Goal: Task Accomplishment & Management: Use online tool/utility

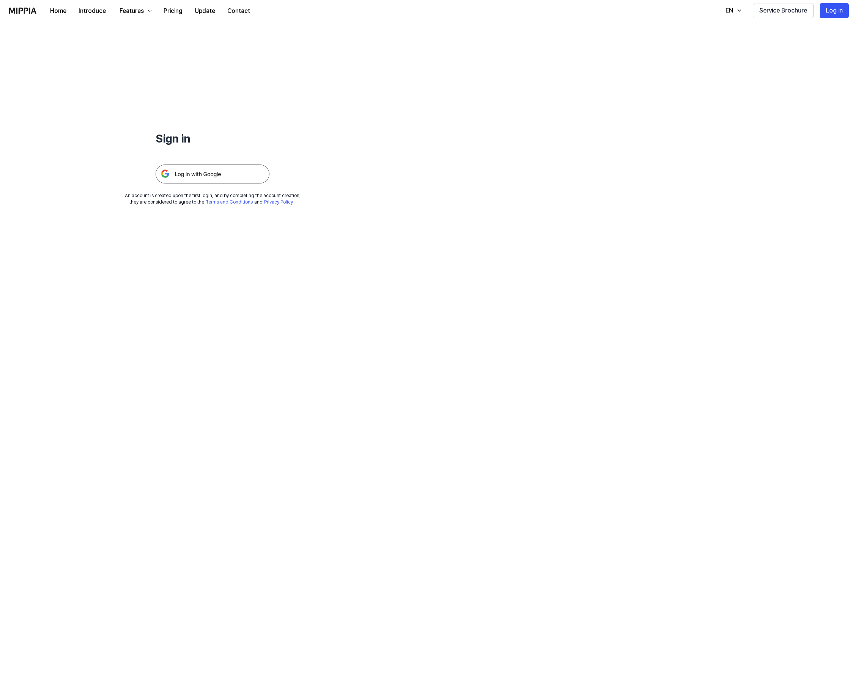
click at [216, 173] on img at bounding box center [213, 174] width 114 height 19
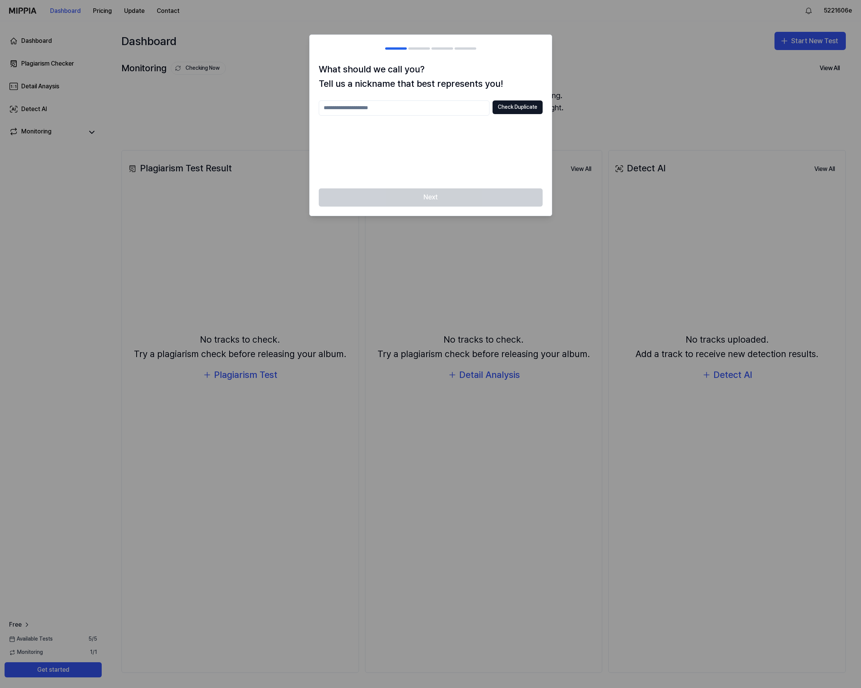
click at [398, 115] on input "text" at bounding box center [404, 108] width 171 height 15
type input "*"
type input "*****"
click at [529, 97] on div "What should we call you? Tell us a nickname that best represents you! ***** Che…" at bounding box center [431, 125] width 242 height 126
click at [517, 102] on button "Check Duplicate" at bounding box center [517, 108] width 50 height 14
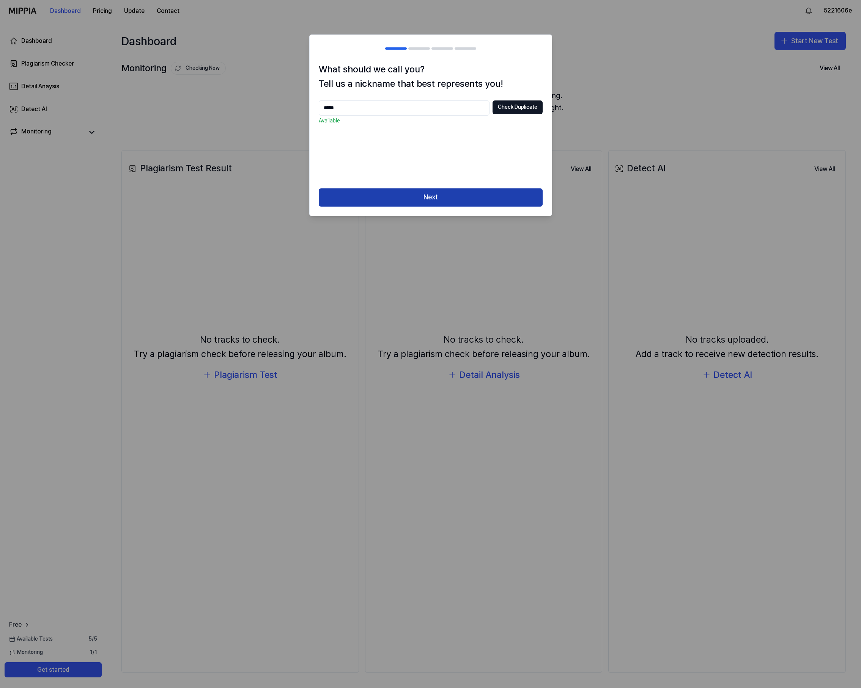
click at [414, 199] on button "Next" at bounding box center [431, 198] width 224 height 18
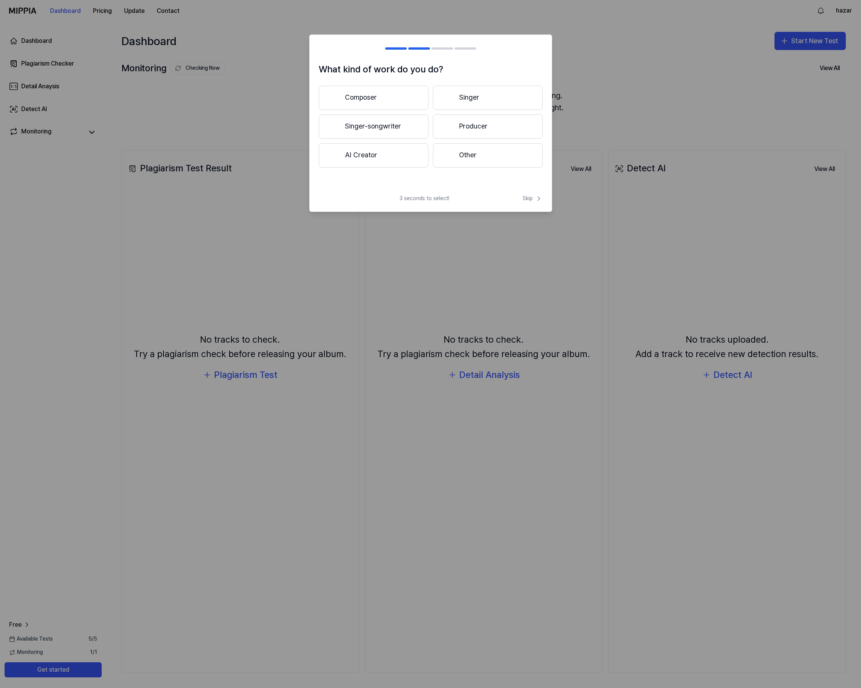
click at [396, 105] on button "Composer" at bounding box center [374, 98] width 110 height 24
click at [493, 123] on button "3 years or more" at bounding box center [488, 127] width 110 height 25
click at [405, 161] on button "Other" at bounding box center [373, 158] width 109 height 24
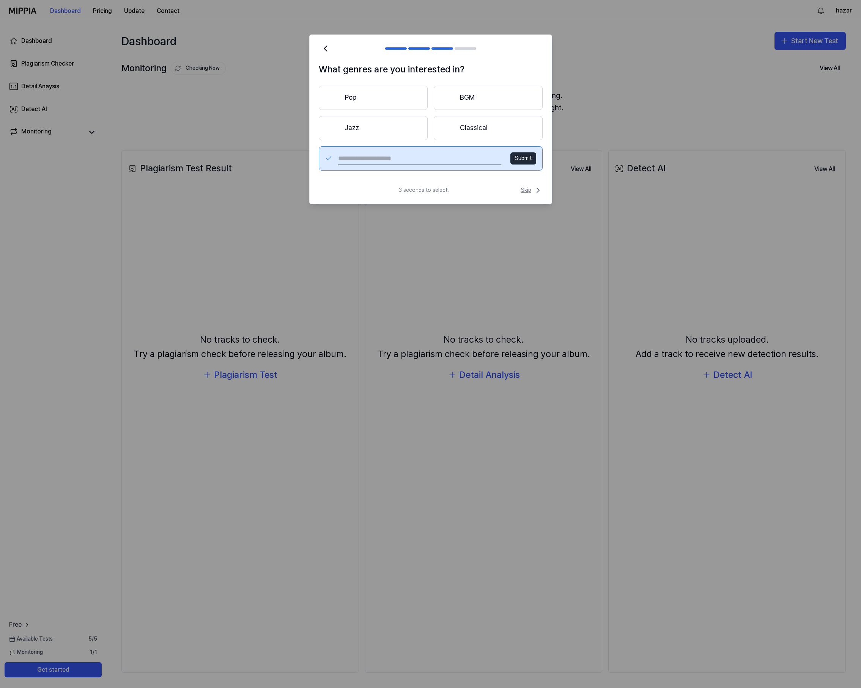
click at [539, 192] on icon at bounding box center [537, 190] width 9 height 9
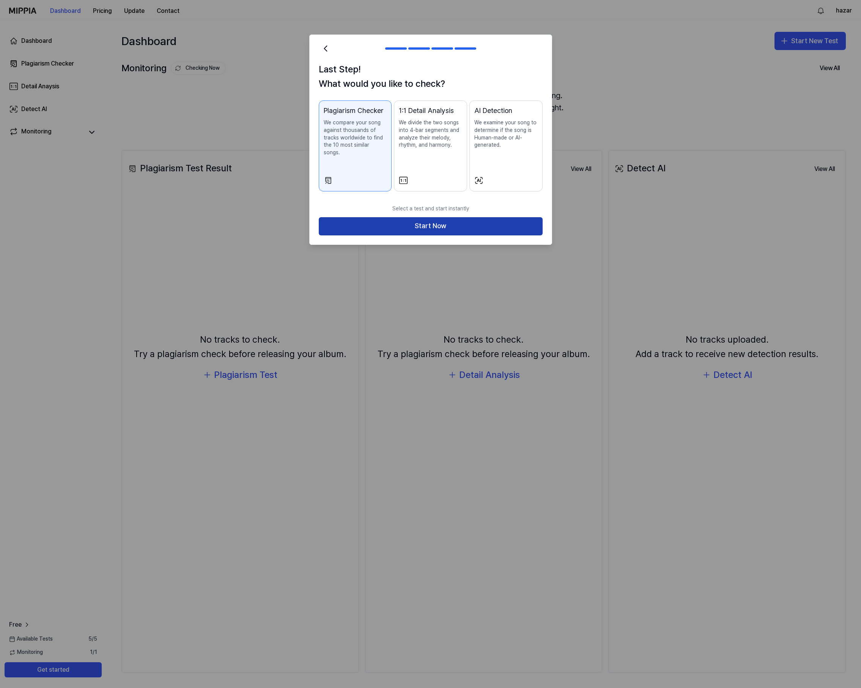
click at [495, 218] on button "Start Now" at bounding box center [431, 226] width 224 height 18
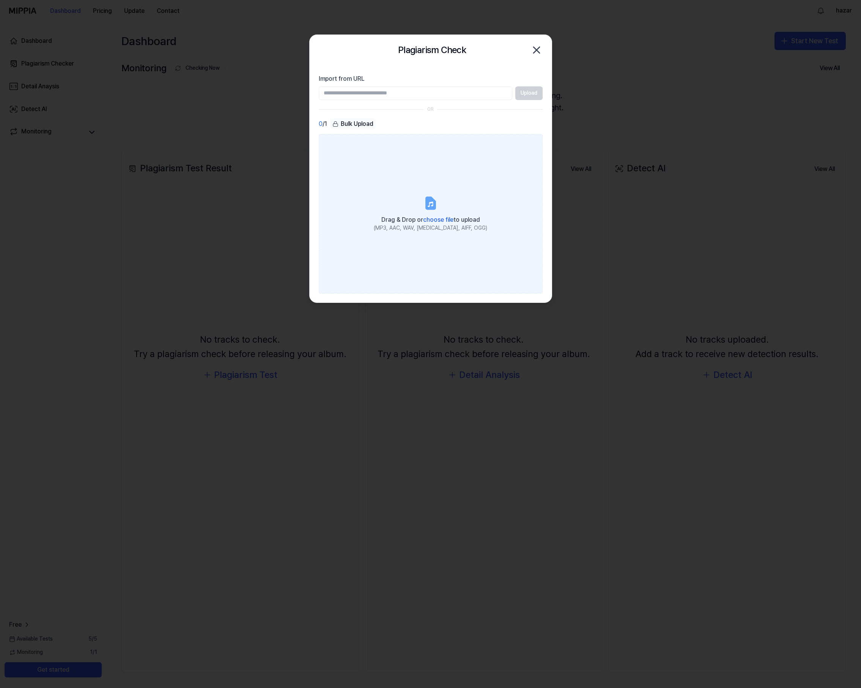
click at [430, 201] on icon at bounding box center [430, 203] width 9 height 12
click at [0, 0] on input "Drag & Drop or choose file to upload (MP3, AAC, WAV, FLAC, AIFF, OGG)" at bounding box center [0, 0] width 0 height 0
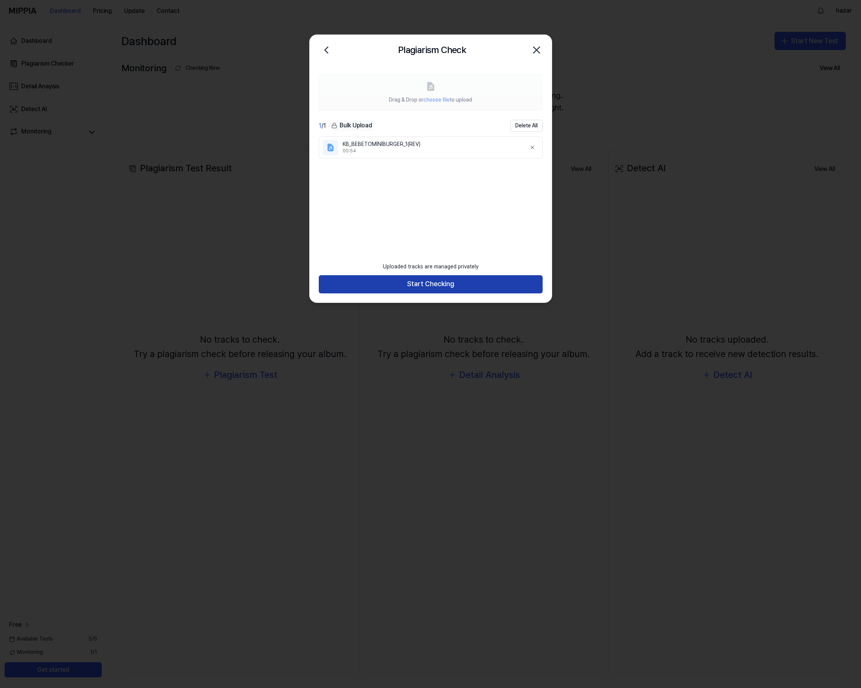
click at [427, 281] on button "Start Checking" at bounding box center [431, 284] width 224 height 18
click at [434, 280] on button "Start Checking" at bounding box center [431, 284] width 224 height 18
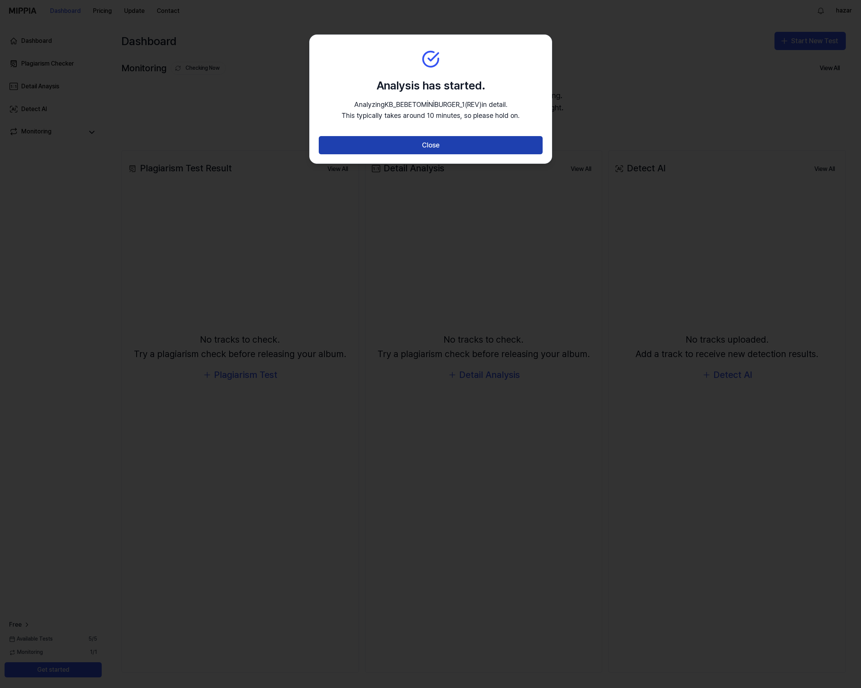
click at [469, 144] on button "Close" at bounding box center [431, 145] width 224 height 18
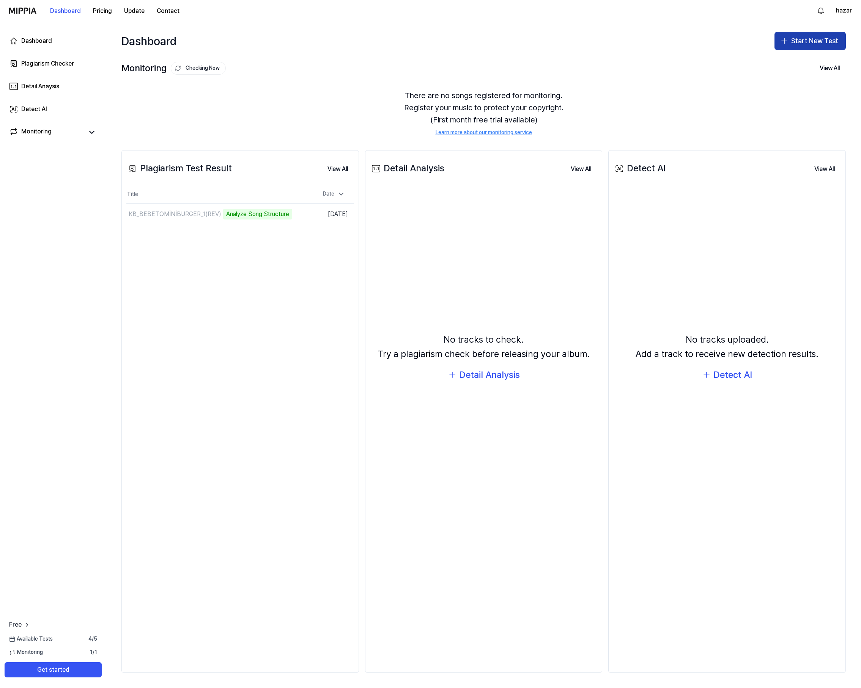
click at [812, 44] on button "Start New Test" at bounding box center [809, 41] width 71 height 18
click at [797, 60] on div "Plagiarism test" at bounding box center [792, 62] width 35 height 8
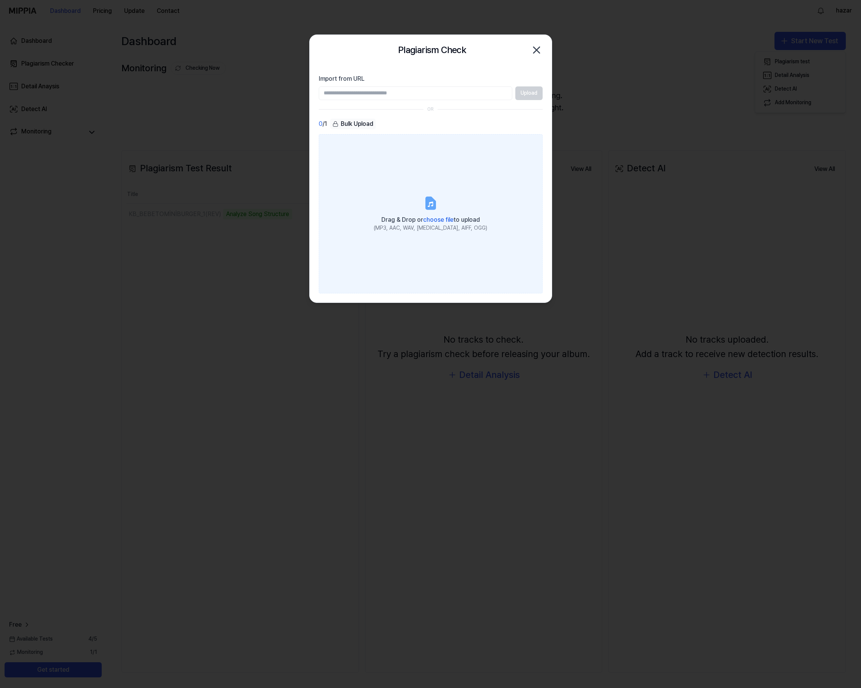
click at [448, 221] on span "choose file" at bounding box center [438, 219] width 30 height 7
click at [0, 0] on input "Drag & Drop or choose file to upload (MP3, AAC, WAV, FLAC, AIFF, OGG)" at bounding box center [0, 0] width 0 height 0
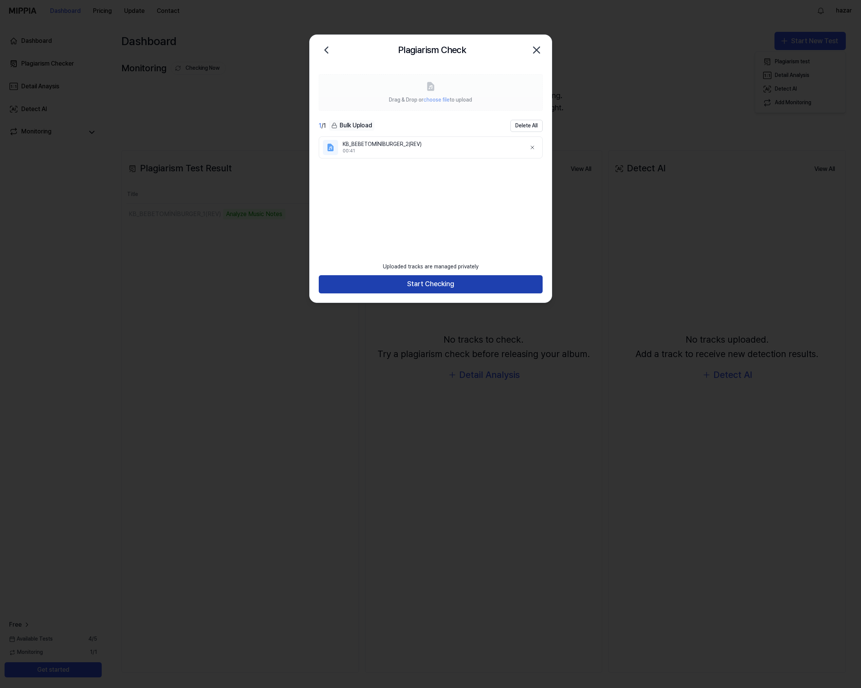
click at [444, 290] on button "Start Checking" at bounding box center [431, 284] width 224 height 18
click at [446, 285] on button "Start Checking" at bounding box center [431, 284] width 224 height 18
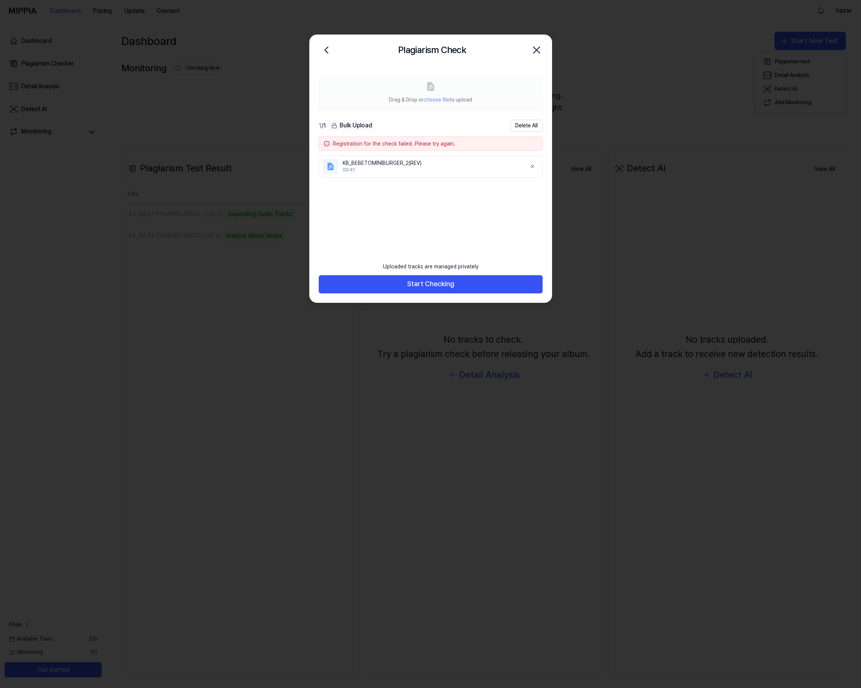
click at [534, 47] on icon "button" at bounding box center [536, 50] width 12 height 12
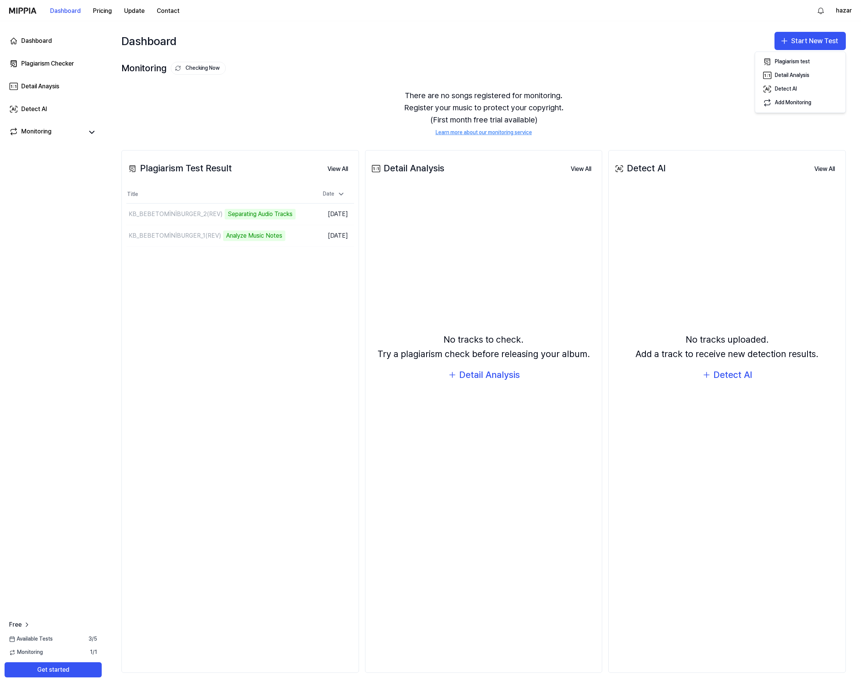
click at [494, 273] on div "No tracks to check. Try a plagiarism check before releasing your album. Detail …" at bounding box center [484, 358] width 228 height 332
click at [319, 237] on td "Oct 13, 2025" at bounding box center [325, 236] width 57 height 22
click at [288, 238] on button "Go to Results" at bounding box center [276, 236] width 41 height 12
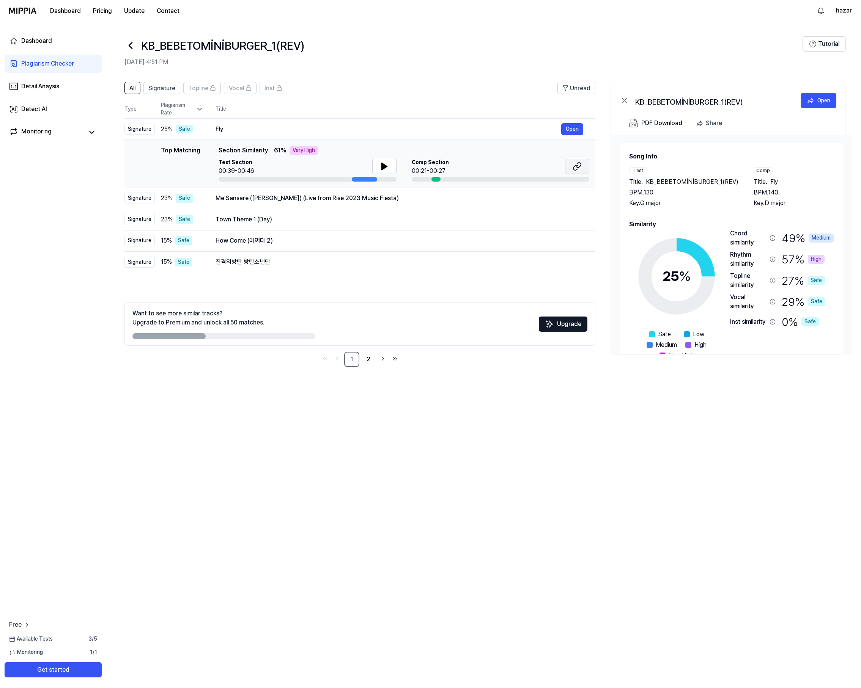
click at [576, 163] on icon at bounding box center [576, 166] width 9 height 9
click at [349, 201] on div "Me Sansare (Paputhurin Muwa Thiyan) (Live from Rise 2023 Music Fiesta)" at bounding box center [388, 198] width 346 height 9
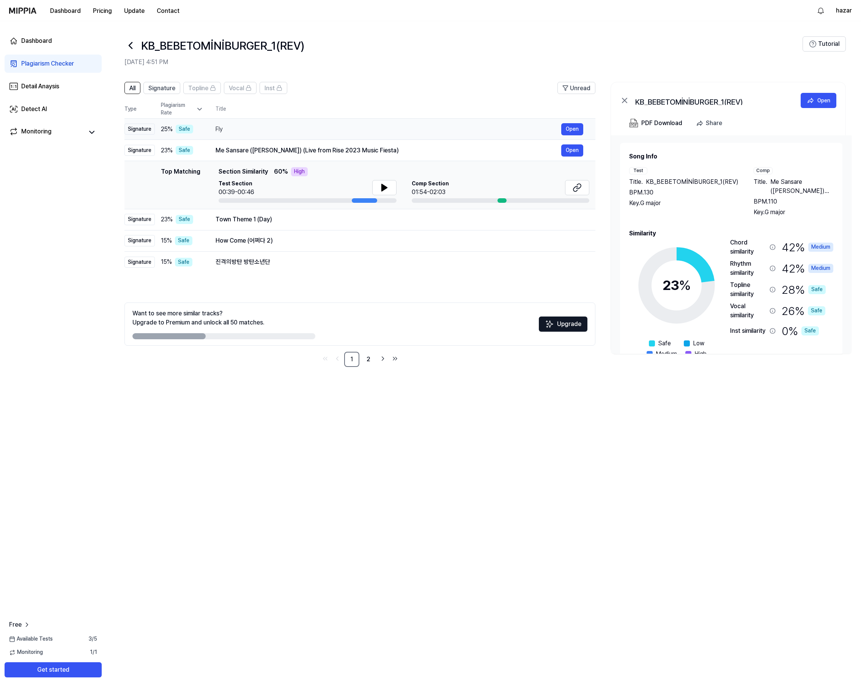
click at [260, 129] on div "Fly" at bounding box center [388, 129] width 346 height 9
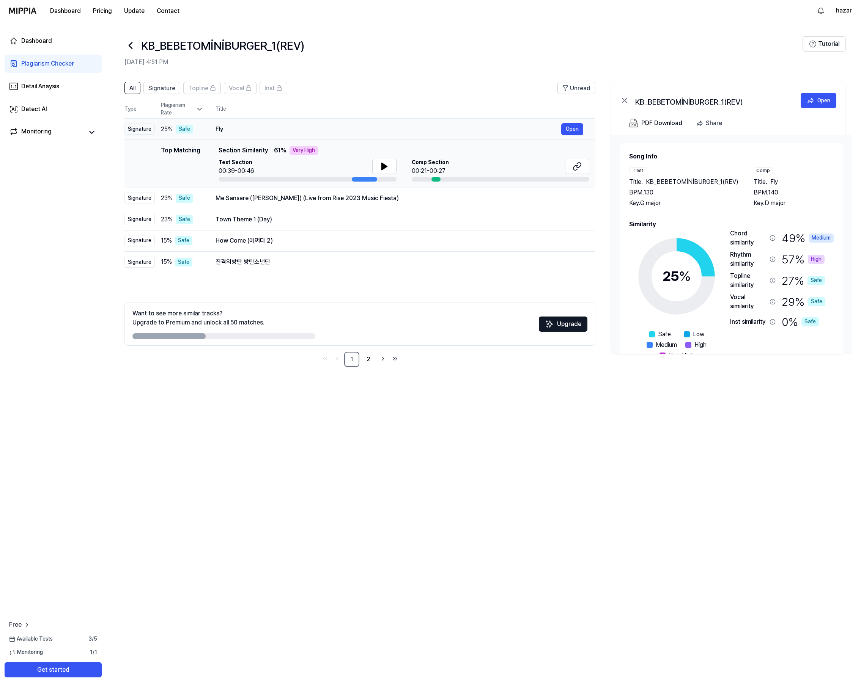
click at [210, 129] on td "Fly Open" at bounding box center [399, 129] width 392 height 21
click at [157, 126] on td "25 % Safe" at bounding box center [179, 129] width 49 height 21
click at [184, 126] on div "Safe" at bounding box center [184, 129] width 17 height 9
click at [366, 359] on link "2" at bounding box center [368, 359] width 15 height 15
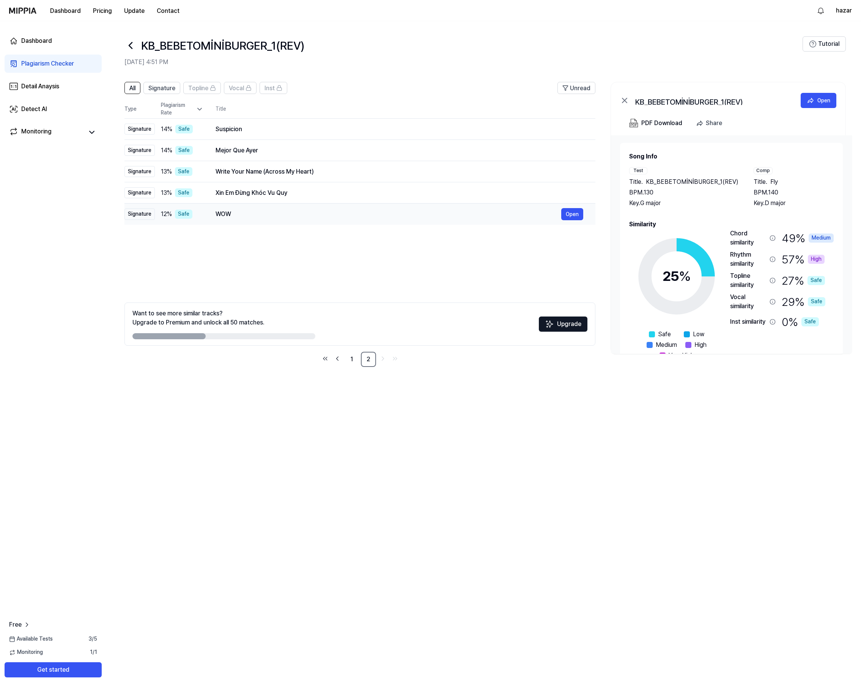
click at [229, 215] on div "WOW" at bounding box center [388, 214] width 346 height 9
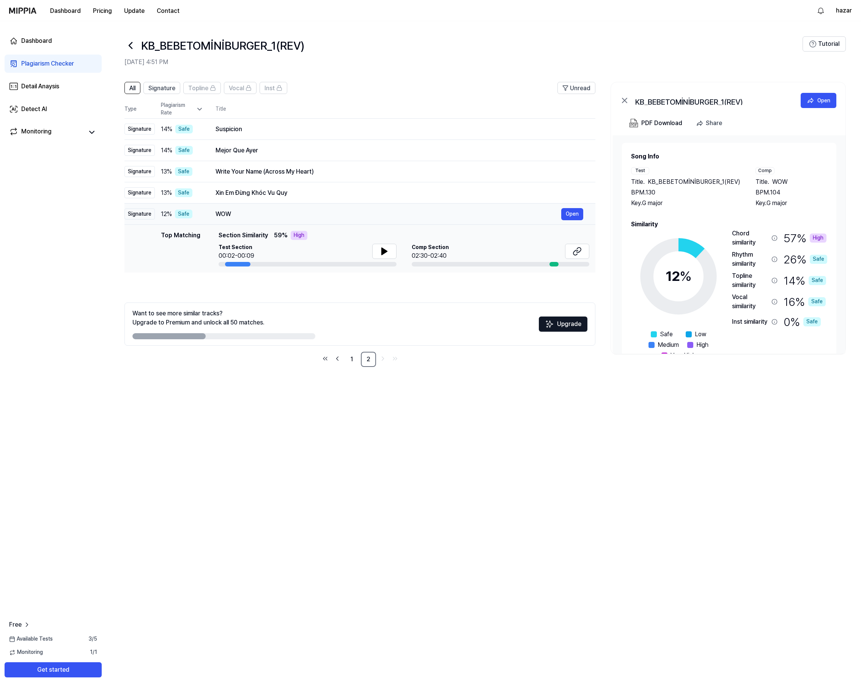
click at [559, 215] on div "WOW" at bounding box center [388, 214] width 346 height 9
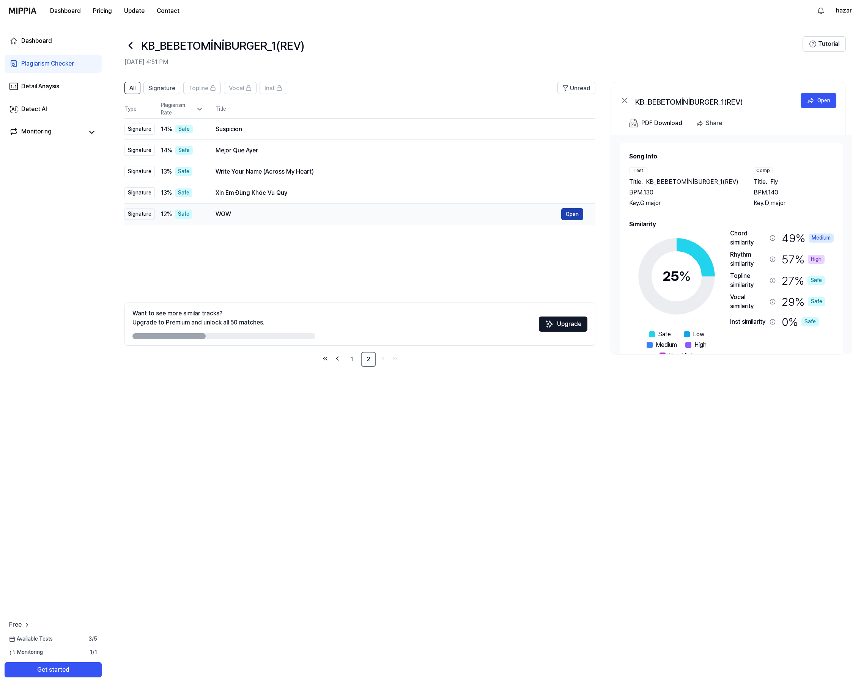
click at [563, 214] on button "Open" at bounding box center [572, 214] width 22 height 12
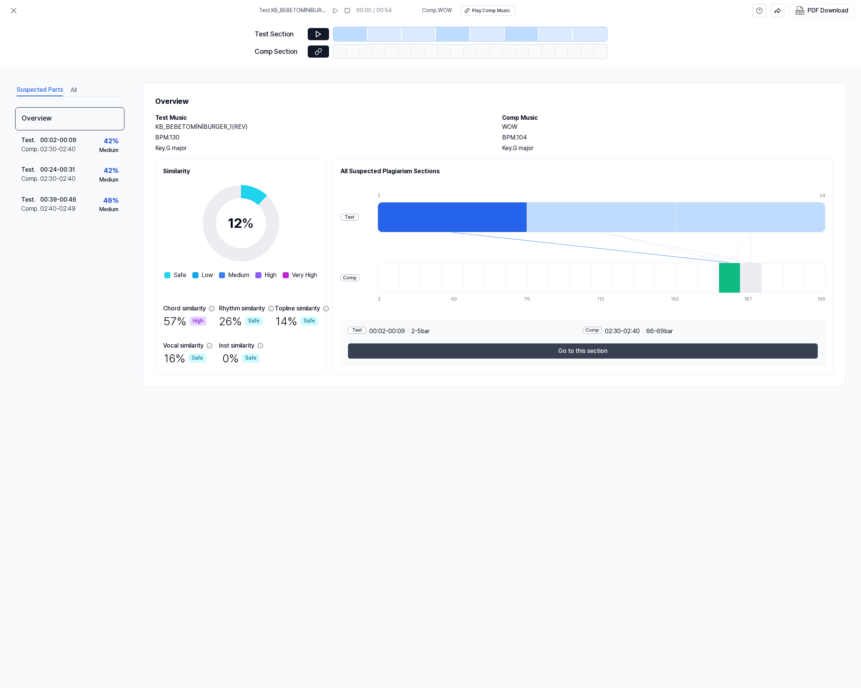
click at [532, 357] on button "Go to this section" at bounding box center [583, 351] width 470 height 15
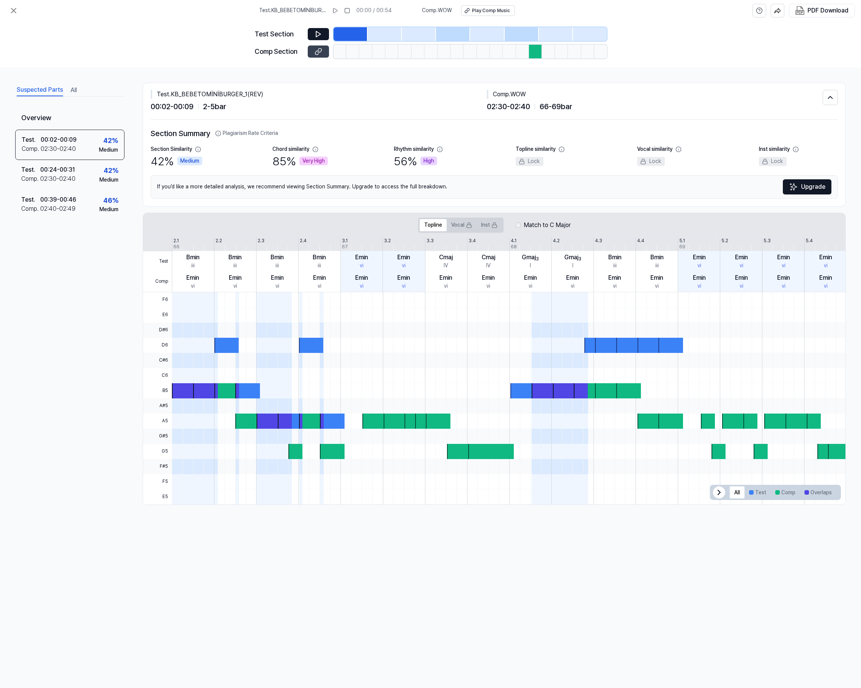
click at [320, 52] on icon at bounding box center [318, 52] width 8 height 8
click at [12, 11] on icon at bounding box center [13, 10] width 9 height 9
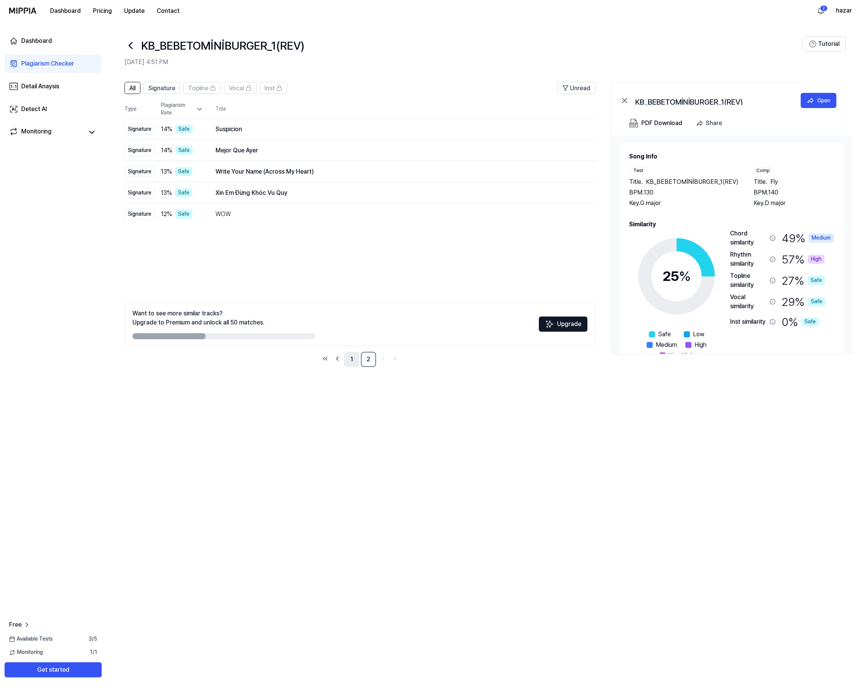
click at [355, 359] on link "1" at bounding box center [351, 359] width 15 height 15
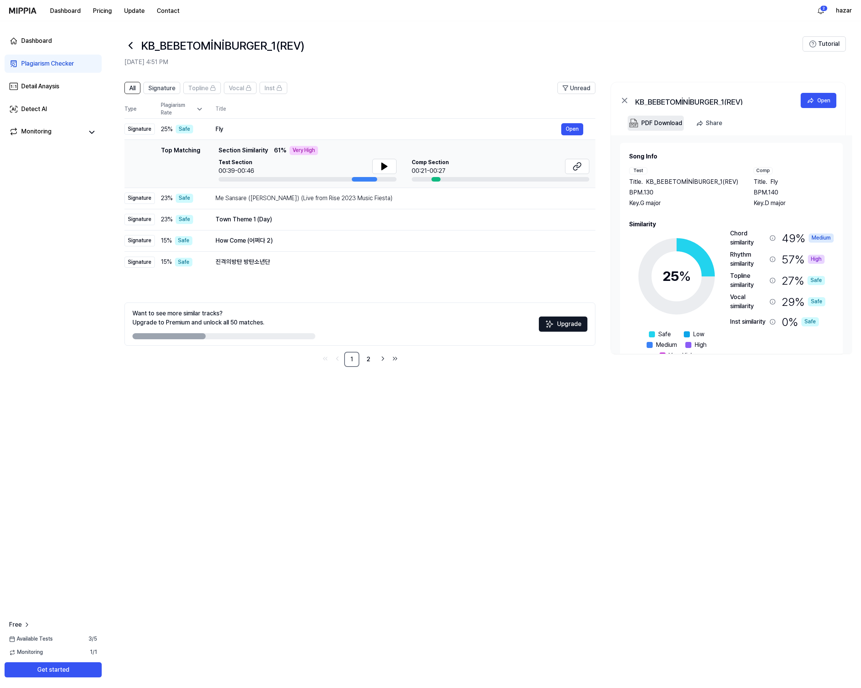
click at [646, 121] on div "PDF Download" at bounding box center [661, 123] width 41 height 10
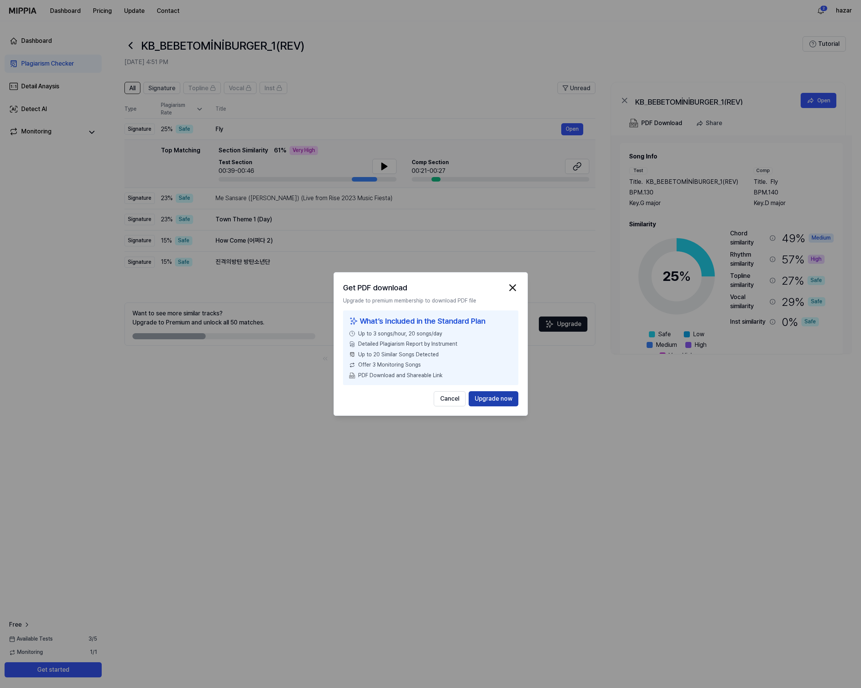
click at [483, 401] on button "Upgrade now" at bounding box center [493, 398] width 50 height 15
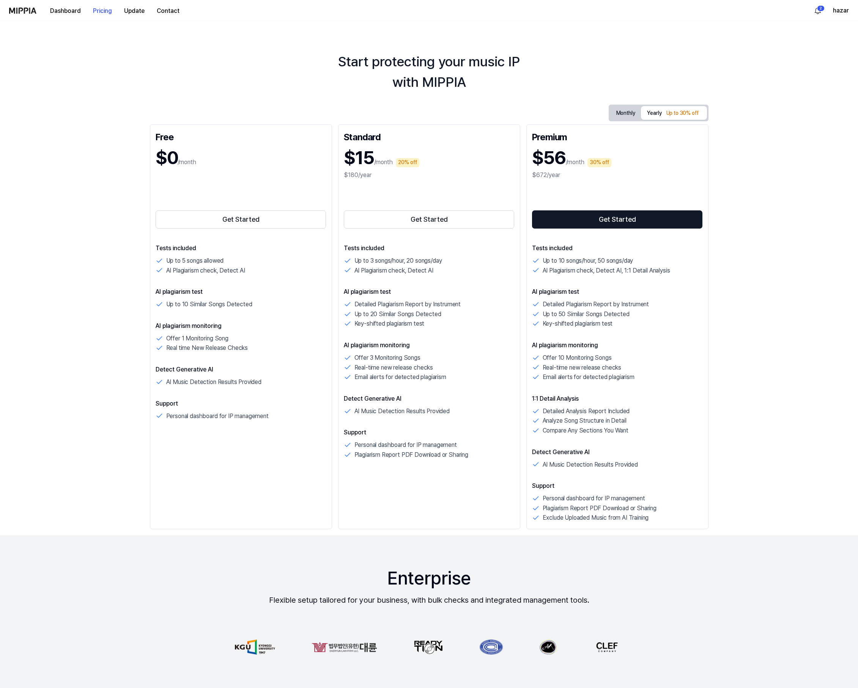
click at [394, 174] on div "$180/year" at bounding box center [429, 175] width 171 height 9
click at [399, 220] on button "Get Started" at bounding box center [429, 220] width 171 height 18
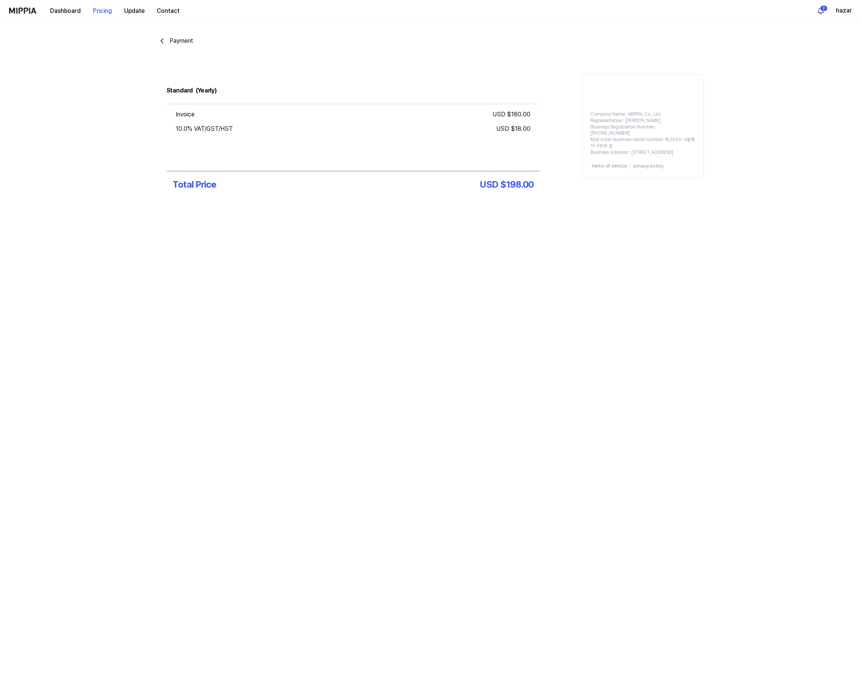
click at [189, 42] on div "Payment" at bounding box center [182, 40] width 24 height 9
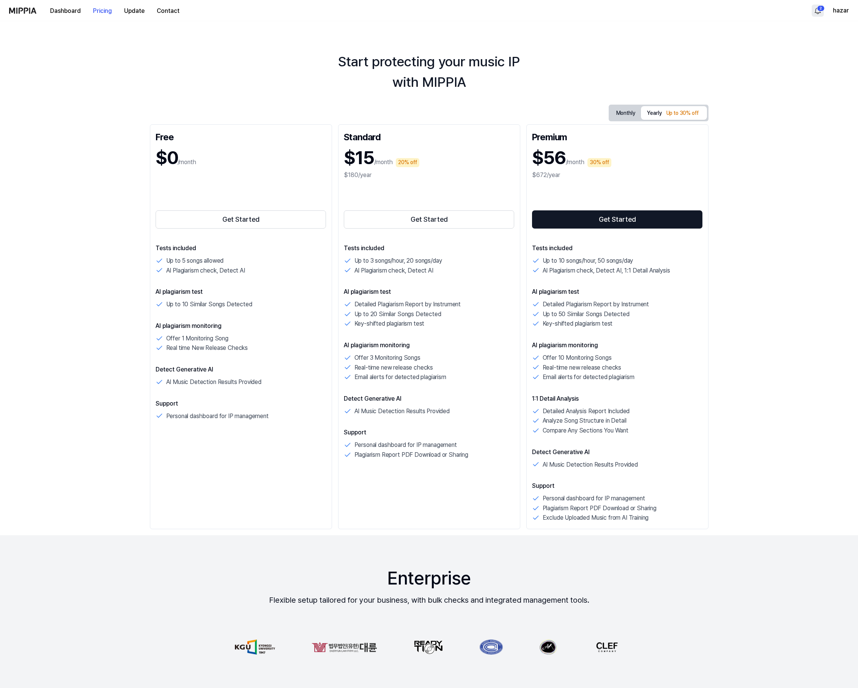
click at [816, 13] on html "Dashboard Pricing Update Contact 2 hazar Start protecting your music IP with MI…" at bounding box center [429, 344] width 858 height 688
click at [819, 11] on html "Dashboard Pricing Update Contact hazar Start protecting your music IP with MIPP…" at bounding box center [430, 344] width 861 height 688
click at [67, 8] on button "Dashboard" at bounding box center [65, 10] width 43 height 15
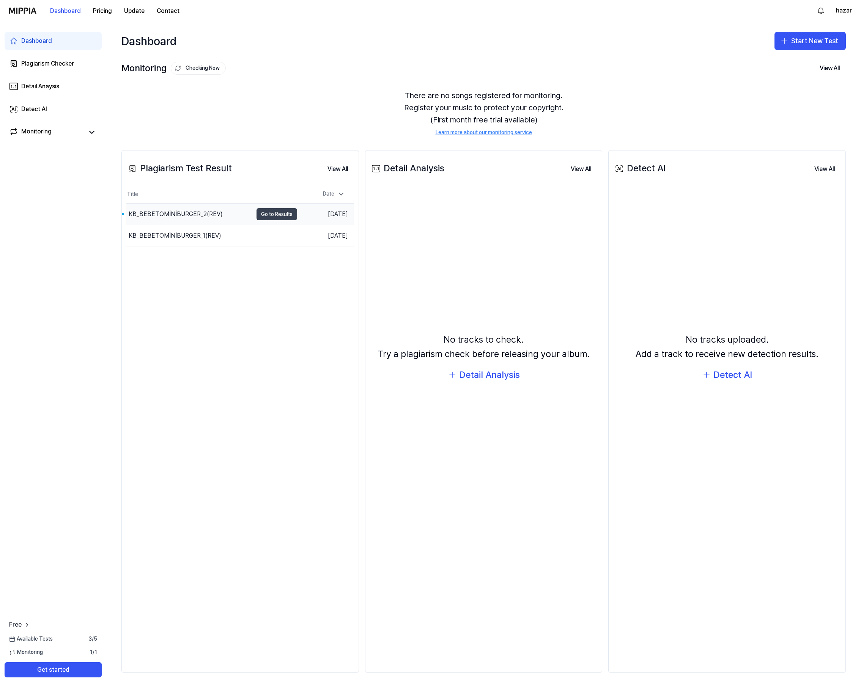
click at [282, 218] on button "Go to Results" at bounding box center [276, 214] width 41 height 12
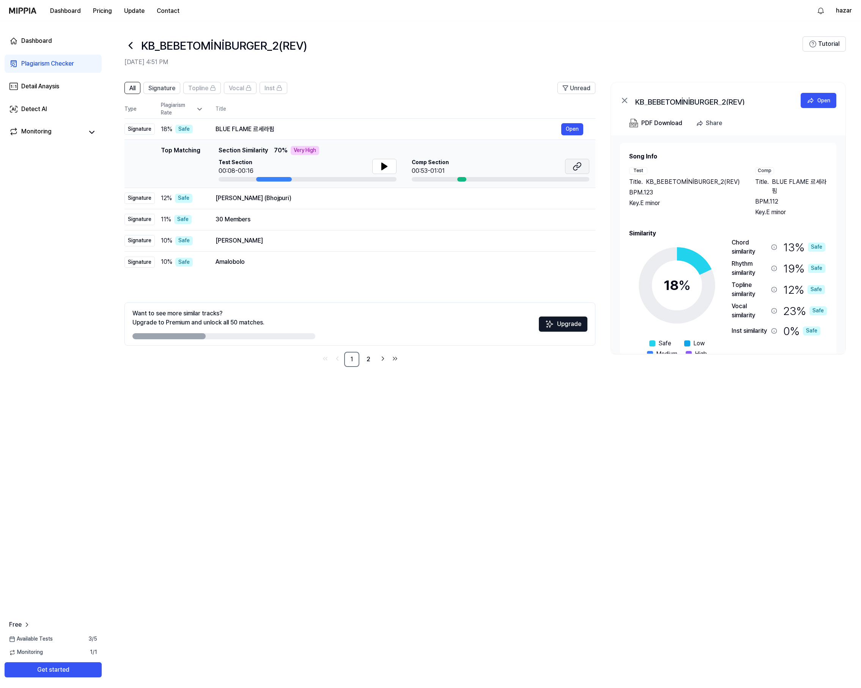
click at [580, 163] on icon at bounding box center [576, 166] width 9 height 9
click at [272, 199] on div "Ara Wala Hoi (Bhojpuri)" at bounding box center [388, 198] width 346 height 9
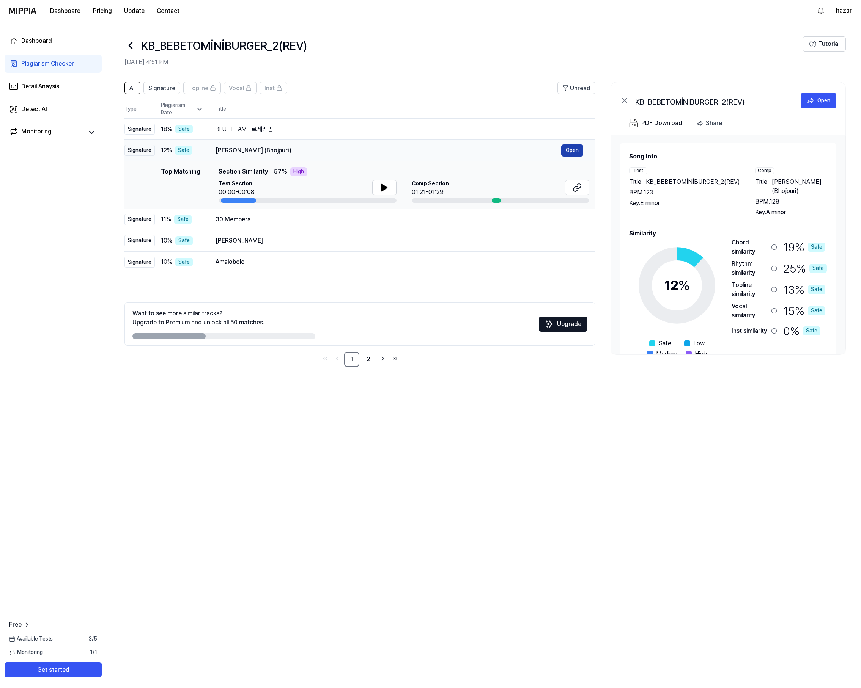
click at [566, 152] on button "Open" at bounding box center [572, 151] width 22 height 12
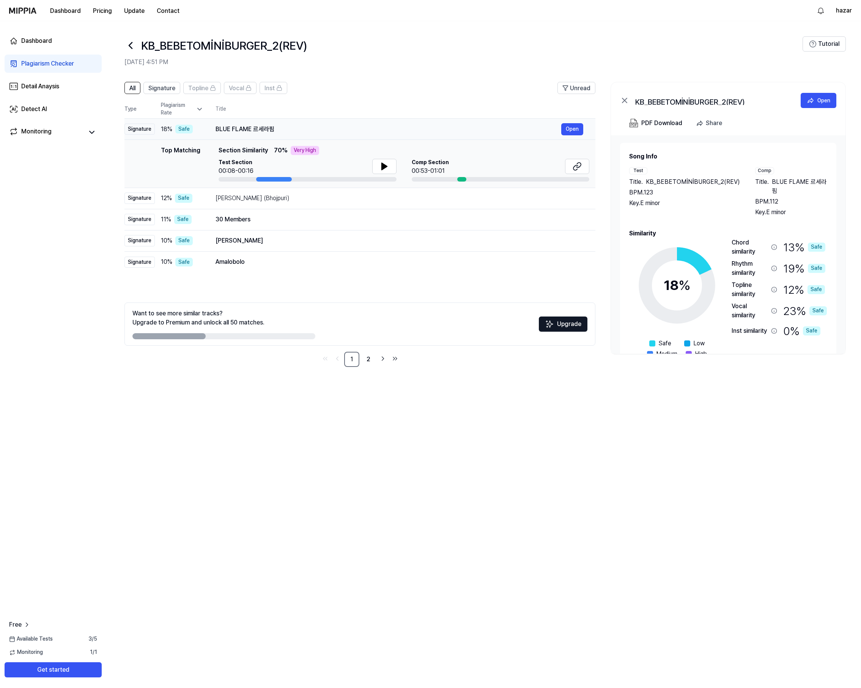
click at [339, 126] on div "BLUE FLAME 르세라핌" at bounding box center [388, 129] width 346 height 9
click at [366, 358] on link "2" at bounding box center [368, 359] width 15 height 15
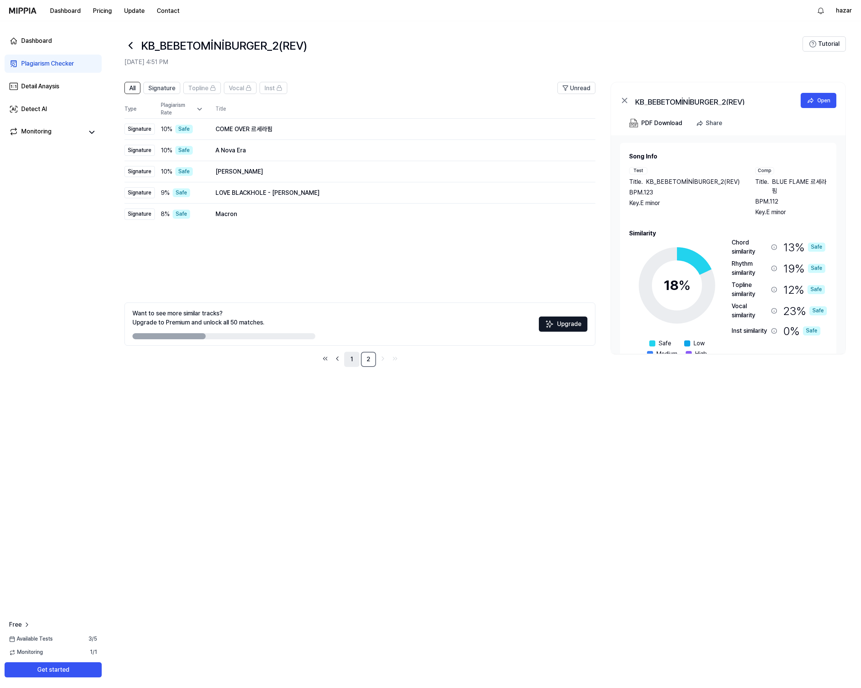
click at [349, 357] on link "1" at bounding box center [351, 359] width 15 height 15
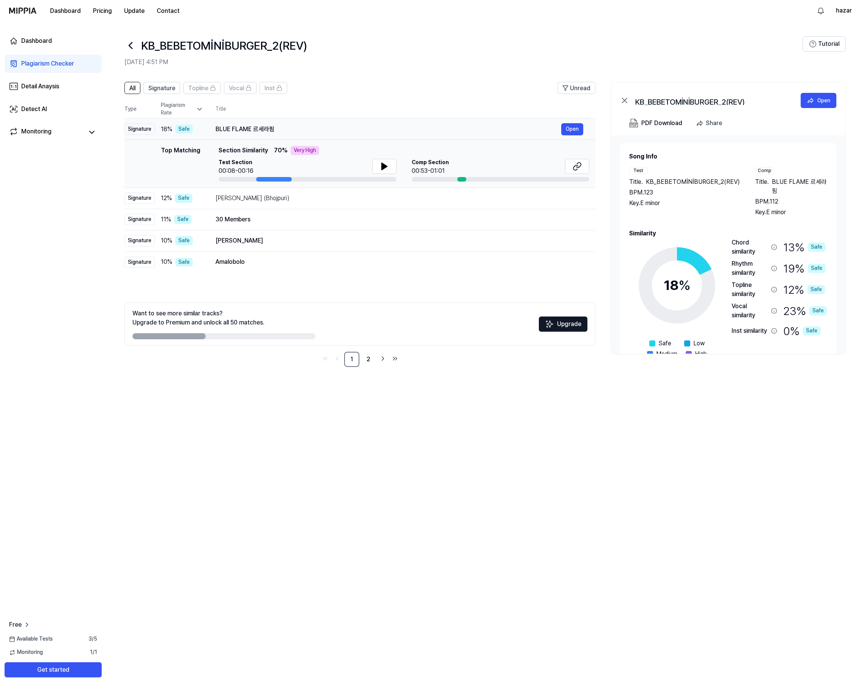
click at [234, 131] on div "BLUE FLAME 르세라핌" at bounding box center [388, 129] width 346 height 9
click at [239, 127] on div "BLUE FLAME 르세라핌" at bounding box center [388, 129] width 346 height 9
click at [421, 123] on td "BLUE FLAME 르세라핌 Open" at bounding box center [399, 129] width 392 height 21
click at [135, 47] on icon at bounding box center [130, 45] width 12 height 12
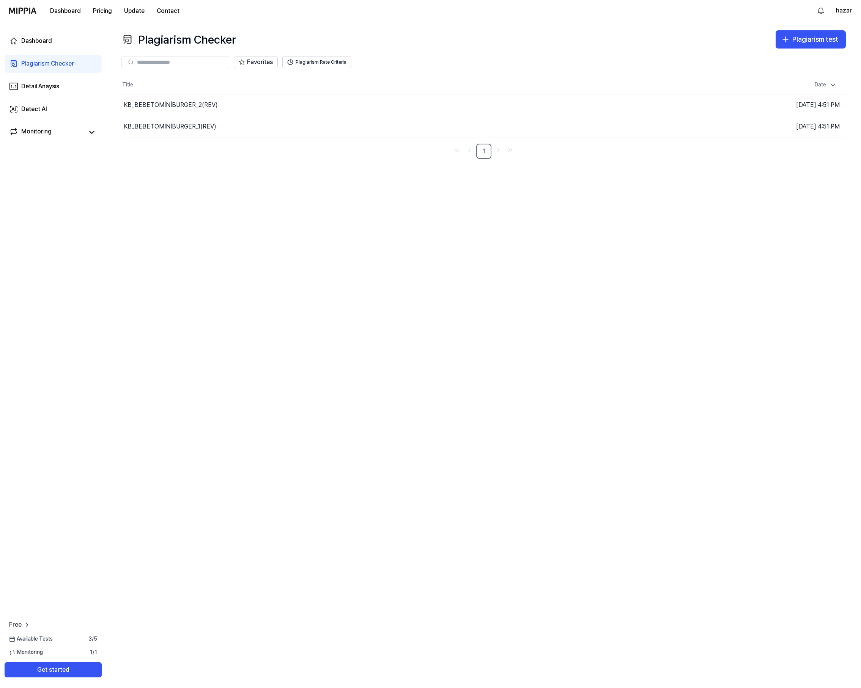
click at [662, 371] on div "Plagiarism Checker Plagiarism test Plagiarism Checker Detail Analysis Detect AI…" at bounding box center [483, 354] width 754 height 667
click at [848, 10] on button "hazar" at bounding box center [844, 10] width 16 height 9
click at [777, 55] on link "Account" at bounding box center [802, 53] width 87 height 8
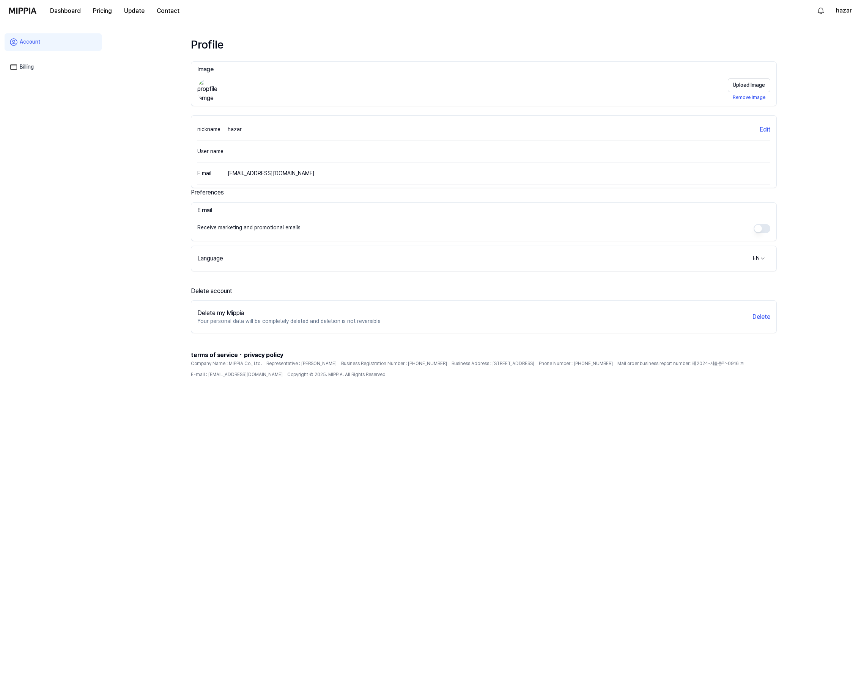
click at [27, 13] on div "Dashboard Pricing Update Contact" at bounding box center [97, 10] width 176 height 21
click at [41, 10] on div "Dashboard Pricing Update Contact" at bounding box center [97, 10] width 176 height 21
click at [845, 13] on button "hazar" at bounding box center [844, 10] width 16 height 9
click at [776, 64] on button "Log out" at bounding box center [802, 65] width 87 height 8
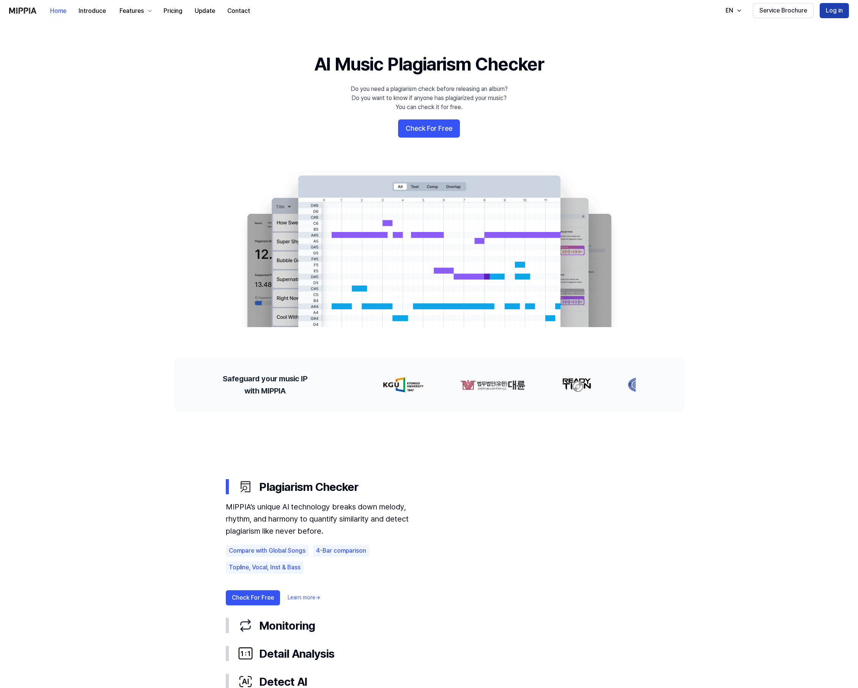
click at [835, 11] on button "Log in" at bounding box center [833, 10] width 29 height 15
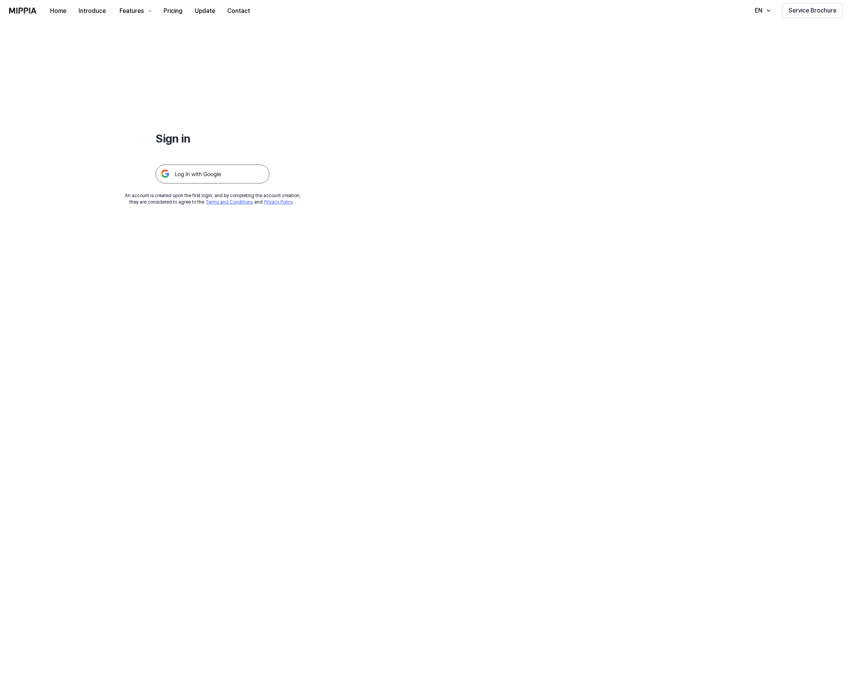
click at [217, 170] on img at bounding box center [213, 174] width 114 height 19
